Goal: Task Accomplishment & Management: Use online tool/utility

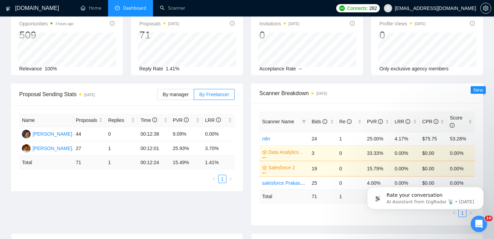
click at [217, 102] on div "By manager By Freelancer" at bounding box center [195, 94] width 77 height 22
click at [216, 99] on label "By Freelancer" at bounding box center [214, 94] width 40 height 11
click at [194, 96] on input "By Freelancer" at bounding box center [194, 96] width 0 height 0
click at [190, 137] on td "9.09%" at bounding box center [186, 134] width 32 height 14
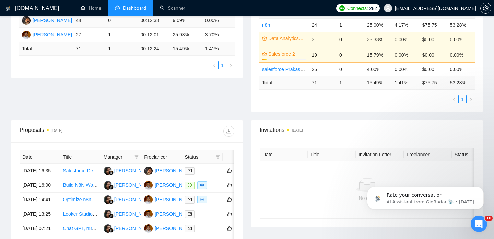
scroll to position [208, 0]
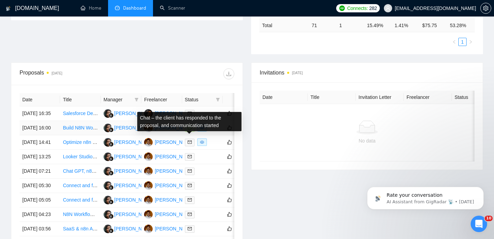
click at [190, 130] on icon "message" at bounding box center [190, 127] width 4 height 4
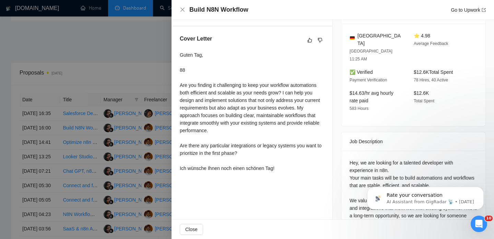
scroll to position [178, 0]
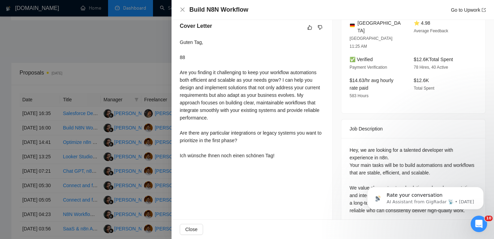
click at [153, 42] on div at bounding box center [247, 119] width 494 height 239
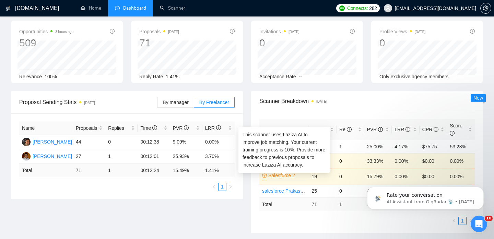
scroll to position [37, 0]
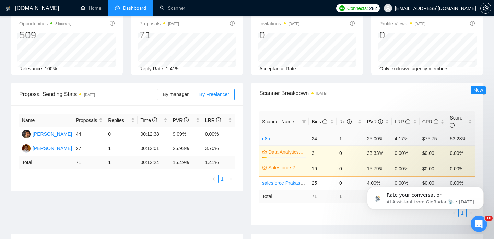
click at [266, 141] on link "n8n" at bounding box center [266, 138] width 8 height 5
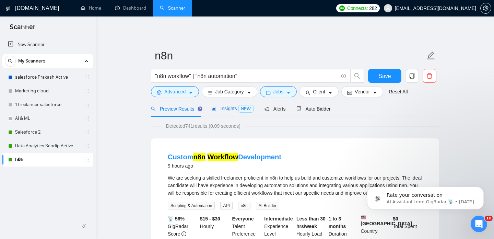
click at [232, 111] on span "Insights NEW" at bounding box center [232, 108] width 42 height 5
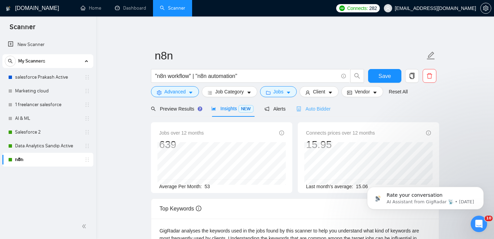
click at [313, 112] on div "Auto Bidder" at bounding box center [313, 108] width 34 height 16
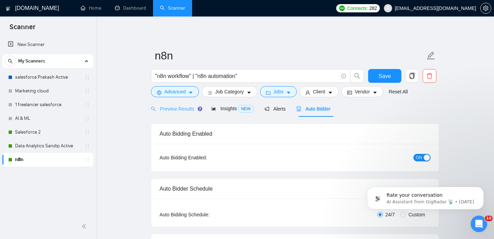
click at [179, 112] on div "Preview Results" at bounding box center [175, 108] width 49 height 16
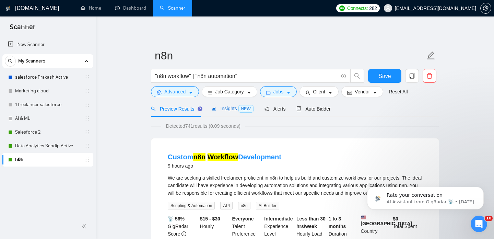
click at [235, 110] on span "Insights NEW" at bounding box center [232, 108] width 42 height 5
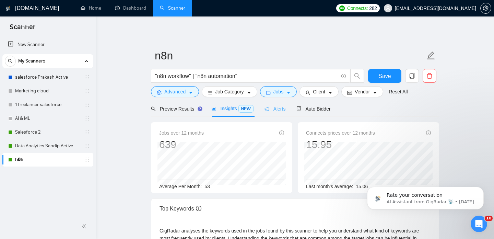
click at [281, 113] on div "Alerts" at bounding box center [274, 108] width 21 height 16
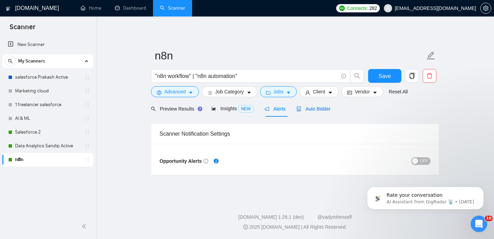
click at [311, 110] on span "Auto Bidder" at bounding box center [313, 108] width 34 height 5
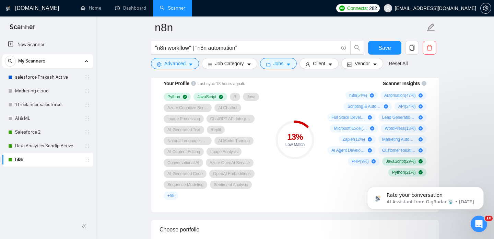
scroll to position [466, 0]
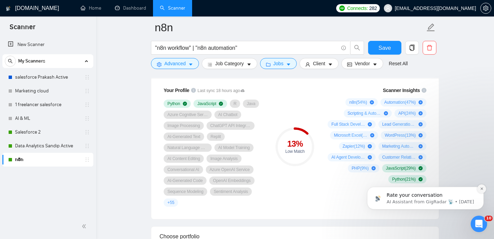
click at [480, 189] on icon "Dismiss notification" at bounding box center [482, 188] width 4 height 4
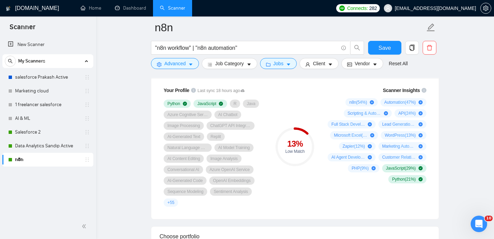
click at [321, 206] on div "Scanner Insights n8n ( 54 %) Automation ( 47 %) Scripting & Automation ( 41 %) …" at bounding box center [376, 146] width 110 height 128
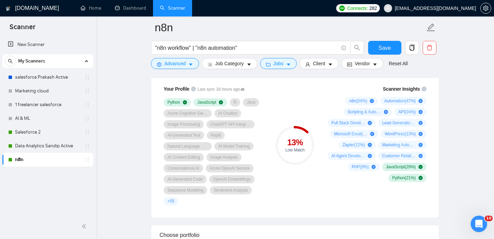
scroll to position [468, 0]
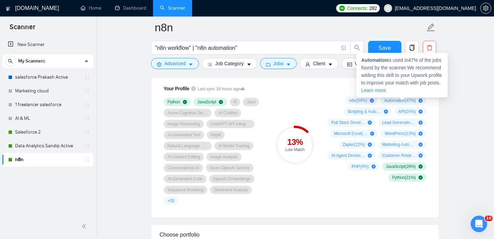
click at [393, 98] on span "Automation ( 47 %)" at bounding box center [400, 100] width 32 height 5
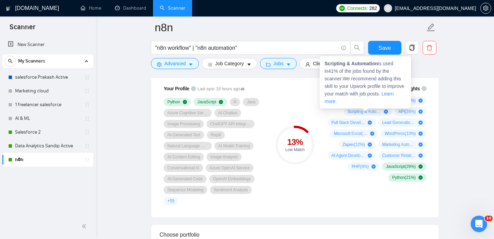
click at [360, 109] on span "Scripting & Automation ( 41 %)" at bounding box center [364, 111] width 34 height 5
click at [384, 111] on icon "plus-circle" at bounding box center [386, 111] width 4 height 4
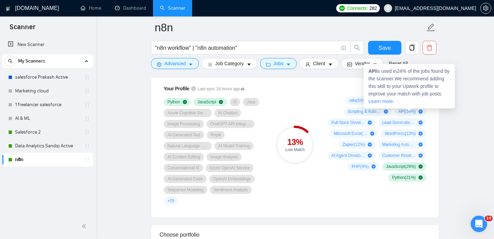
click at [409, 110] on span "API ( 24 %)" at bounding box center [406, 111] width 17 height 5
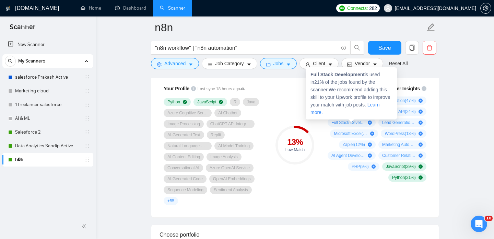
click at [354, 123] on span "Full Stack Development ( 21 %)" at bounding box center [348, 122] width 34 height 5
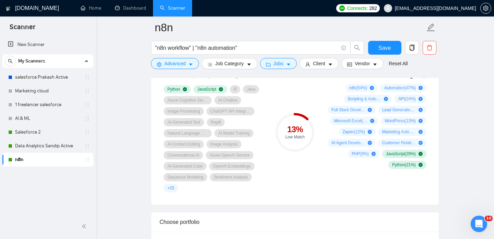
scroll to position [482, 0]
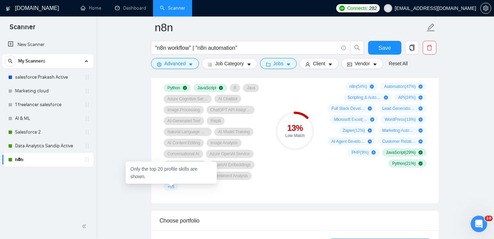
click at [171, 185] on span "+ 55" at bounding box center [170, 186] width 7 height 5
click at [242, 201] on div "Your Profile Last sync 18 hours ago Python JavaScript R Java Azure Cognitive Se…" at bounding box center [294, 132] width 287 height 141
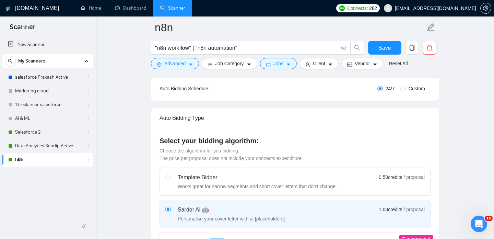
scroll to position [0, 0]
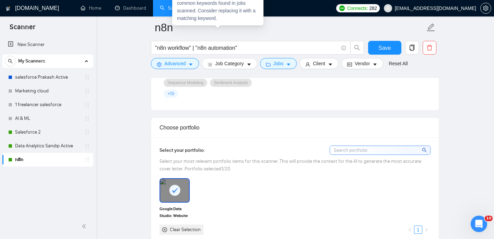
scroll to position [623, 0]
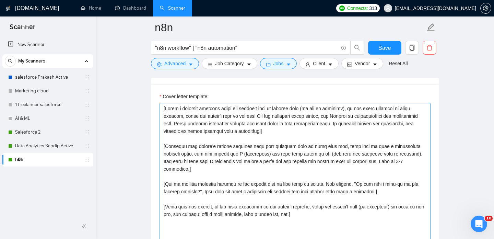
scroll to position [771, 0]
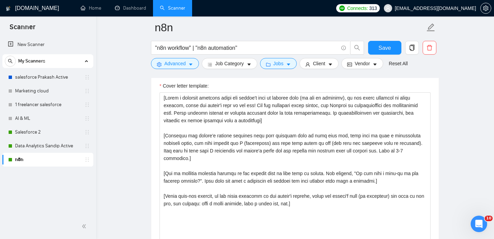
click at [472, 41] on main "n8n "n8n workflow" | "n8n automation" Save Advanced Job Category Jobs Client Ve…" at bounding box center [295, 230] width 376 height 1946
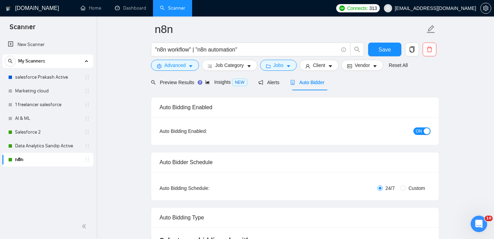
scroll to position [0, 0]
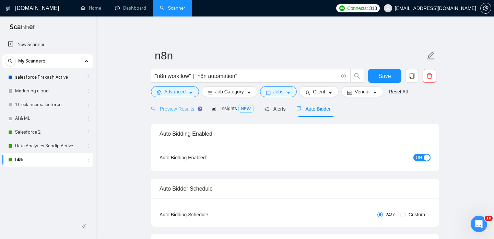
click at [187, 112] on div "Preview Results" at bounding box center [175, 108] width 49 height 16
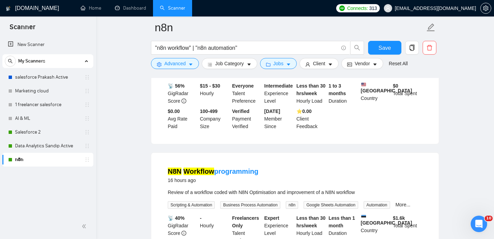
scroll to position [139, 0]
click at [241, 174] on link "N8N Workflow programming" at bounding box center [213, 171] width 91 height 8
click at [213, 174] on mark "Workflow" at bounding box center [198, 171] width 31 height 8
